Goal: Task Accomplishment & Management: Use online tool/utility

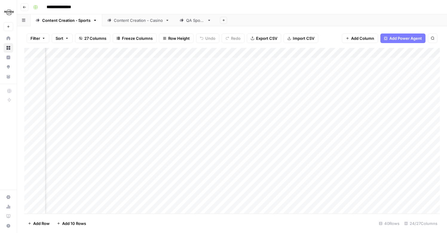
scroll to position [0, 1038]
click at [140, 53] on div "Add Column" at bounding box center [232, 131] width 416 height 166
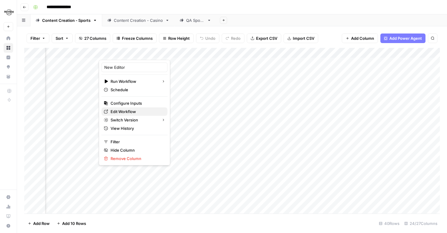
click at [130, 109] on span "Edit Workflow" at bounding box center [137, 112] width 52 height 6
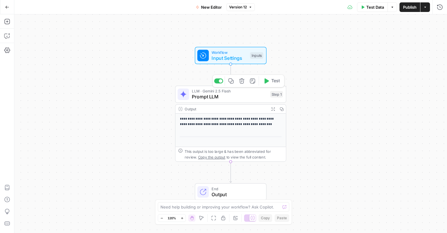
click at [192, 96] on span "Prompt LLM" at bounding box center [229, 96] width 75 height 7
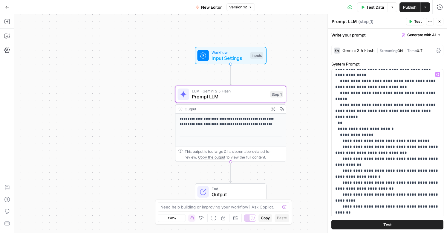
scroll to position [239, 0]
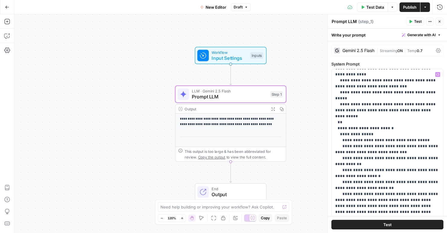
click at [406, 223] on button "Test" at bounding box center [388, 225] width 112 height 10
